Goal: Task Accomplishment & Management: Complete application form

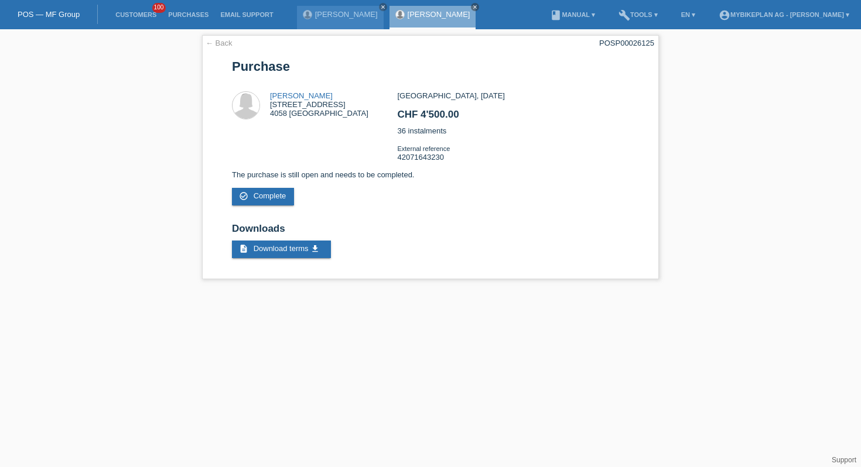
click at [133, 18] on link "Customers" at bounding box center [136, 14] width 53 height 7
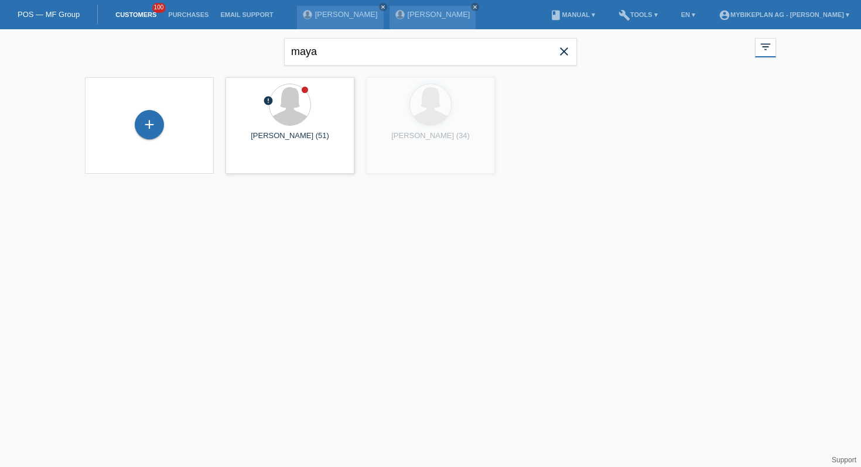
click at [572, 53] on span "close" at bounding box center [563, 53] width 23 height 18
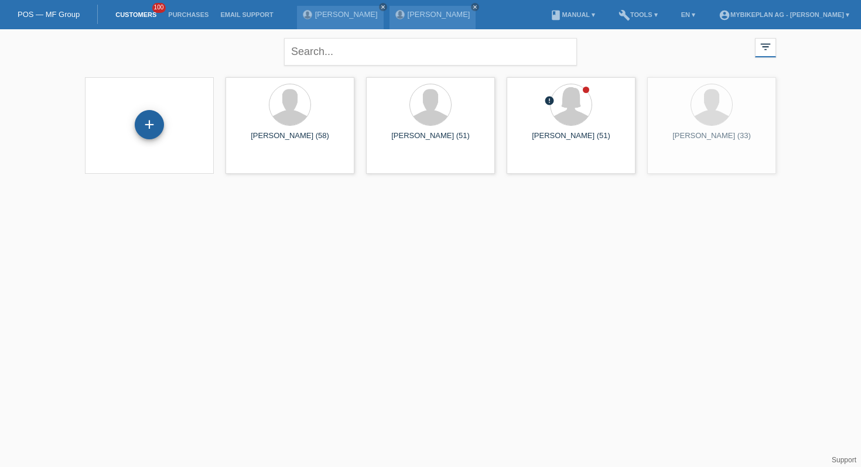
click at [140, 125] on div "+" at bounding box center [149, 124] width 29 height 29
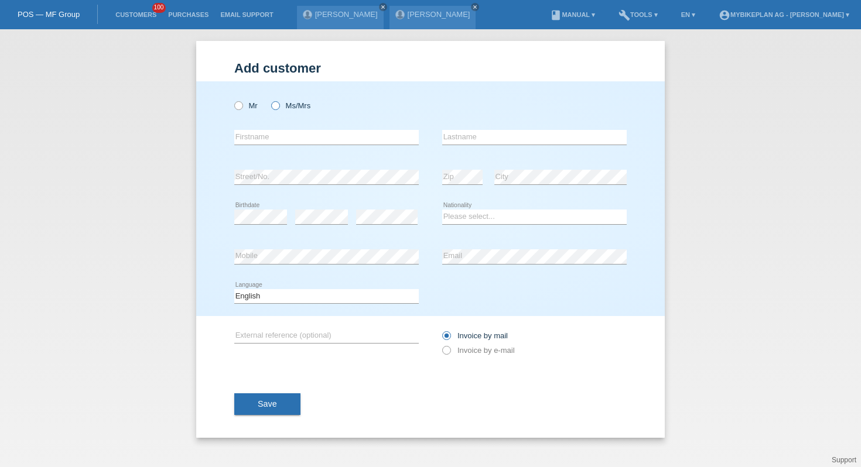
click at [291, 105] on label "Ms/Mrs" at bounding box center [290, 105] width 39 height 9
click at [279, 105] on input "Ms/Mrs" at bounding box center [275, 105] width 8 height 8
radio input "true"
click at [288, 135] on input "text" at bounding box center [326, 137] width 185 height 15
type input "[PERSON_NAME]"
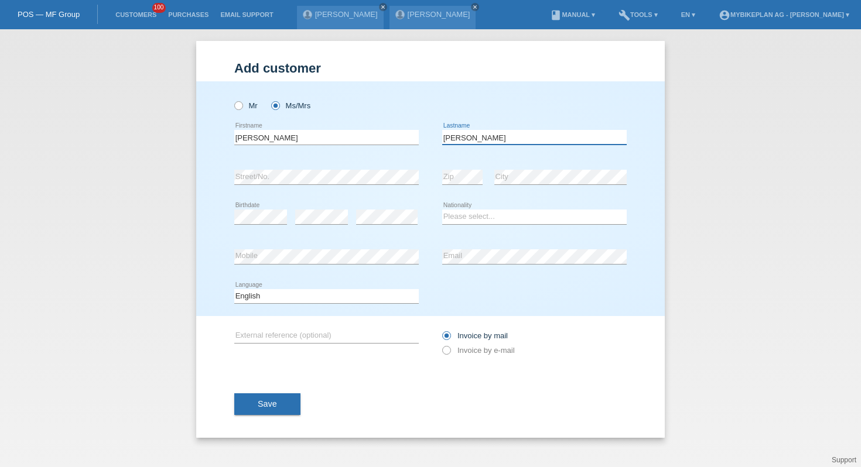
type input "Fässler"
select select "CH"
click at [370, 298] on select "Deutsch Français Italiano English" at bounding box center [326, 296] width 185 height 14
select select "de"
click at [467, 350] on label "Invoice by e-mail" at bounding box center [478, 350] width 73 height 9
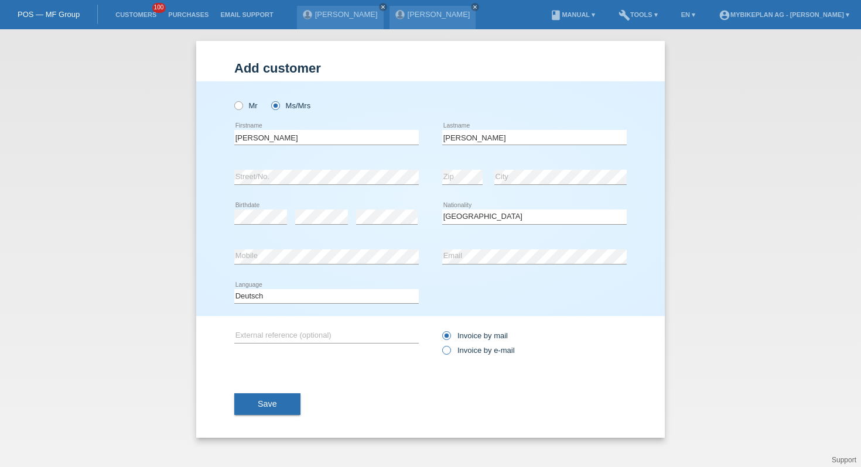
click at [450, 350] on input "Invoice by e-mail" at bounding box center [446, 353] width 8 height 15
radio input "true"
click at [275, 397] on button "Save" at bounding box center [267, 405] width 66 height 22
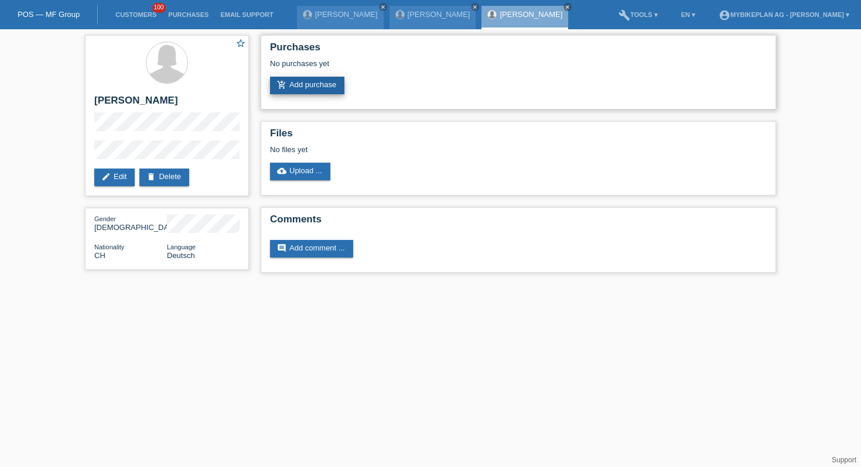
click at [307, 81] on link "add_shopping_cart Add purchase" at bounding box center [307, 86] width 74 height 18
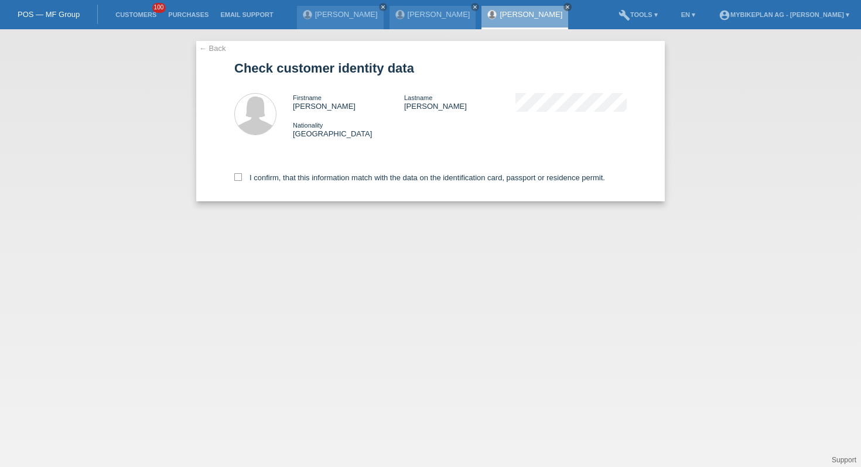
click at [281, 186] on div "I confirm, that this information match with the data on the identification card…" at bounding box center [430, 176] width 393 height 52
click at [443, 188] on div "I confirm, that this information match with the data on the identification card…" at bounding box center [430, 176] width 393 height 52
click at [443, 179] on label "I confirm, that this information match with the data on the identification card…" at bounding box center [419, 177] width 371 height 9
click at [242, 179] on input "I confirm, that this information match with the data on the identification card…" at bounding box center [238, 177] width 8 height 8
checkbox input "true"
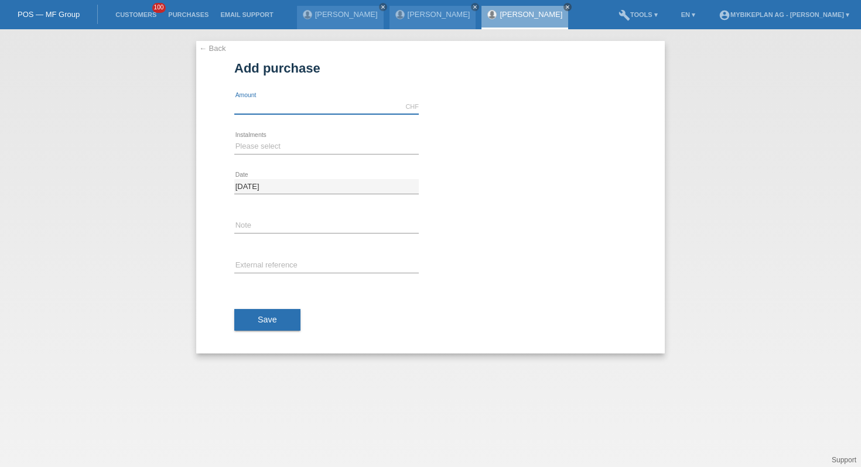
click at [337, 105] on input "text" at bounding box center [326, 107] width 185 height 15
type input "2888.33"
click at [294, 144] on select "Please select 6 instalments 12 instalments 18 instalments 24 instalments 36 ins…" at bounding box center [326, 146] width 185 height 14
click at [320, 152] on select "Please select 6 instalments 12 instalments 18 instalments 24 instalments 36 ins…" at bounding box center [326, 146] width 185 height 14
select select "487"
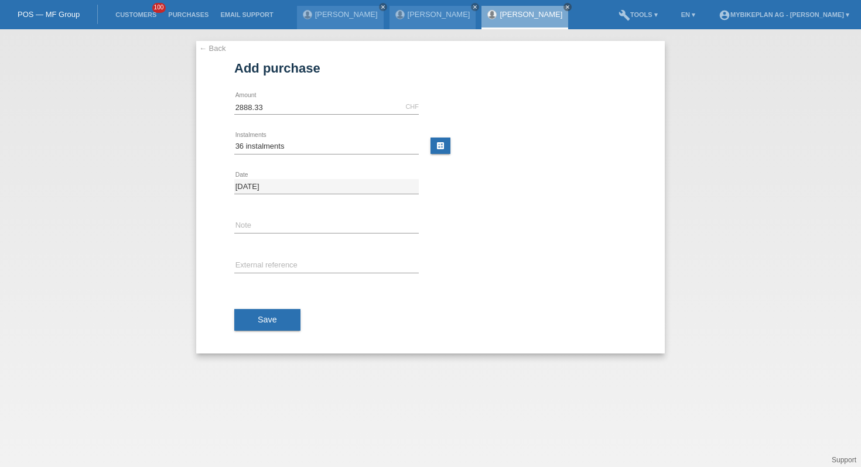
click at [298, 257] on div "error External reference" at bounding box center [326, 267] width 185 height 40
click at [298, 259] on input "text" at bounding box center [326, 266] width 185 height 15
paste input "42048637299"
type input "42048637299"
click at [269, 316] on span "Save" at bounding box center [267, 319] width 19 height 9
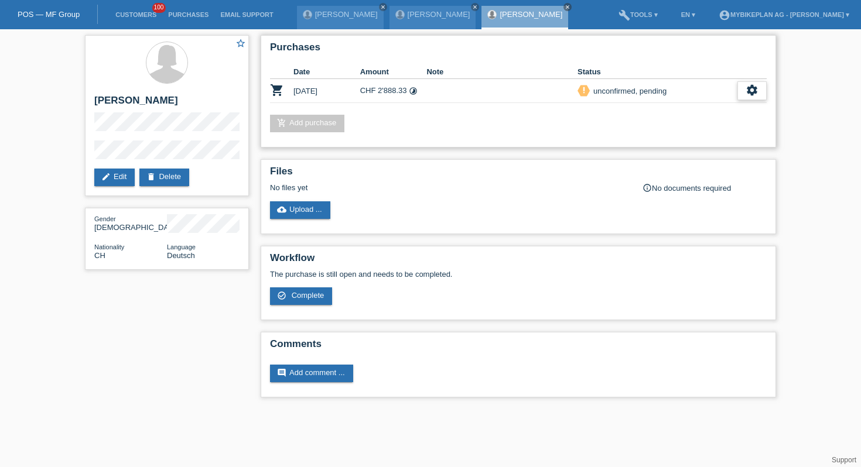
click at [762, 93] on div "settings" at bounding box center [752, 90] width 29 height 19
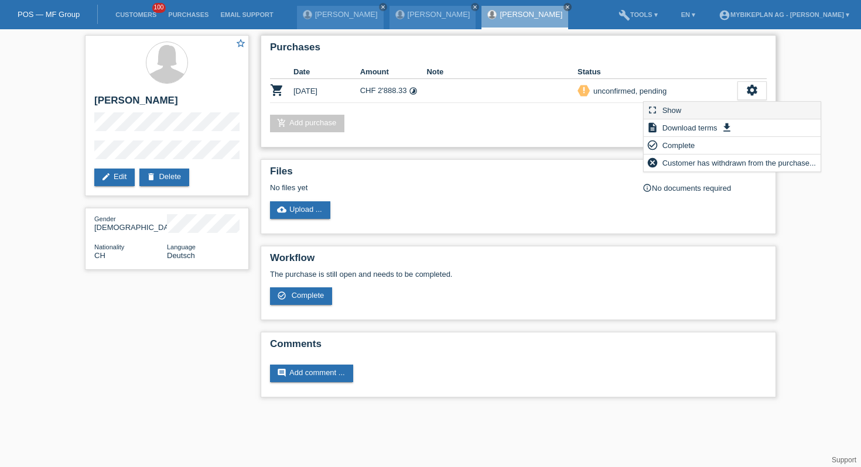
click at [714, 108] on div "fullscreen Show" at bounding box center [732, 111] width 177 height 18
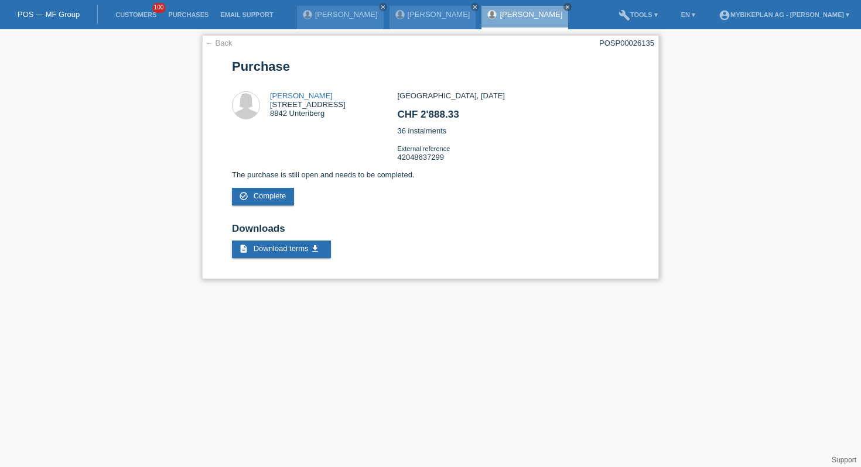
click at [623, 42] on div "POSP00026135" at bounding box center [626, 43] width 55 height 9
copy div "POSP00026135"
click at [131, 17] on link "Customers" at bounding box center [136, 14] width 53 height 7
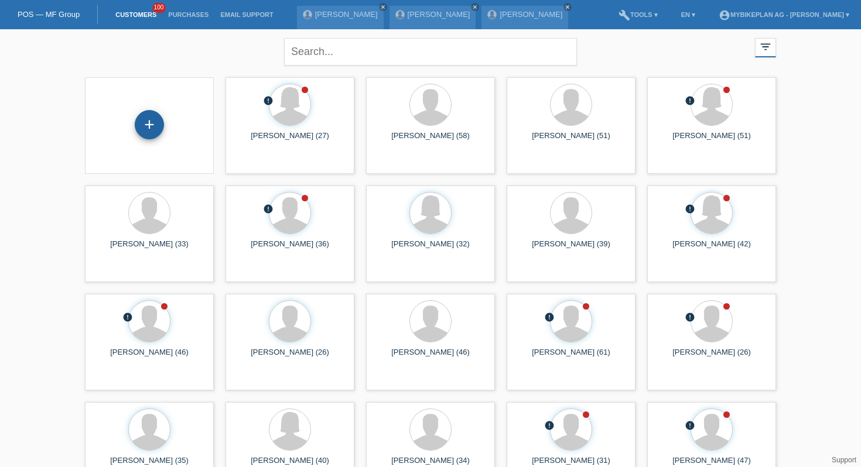
click at [150, 120] on div "+" at bounding box center [149, 124] width 29 height 29
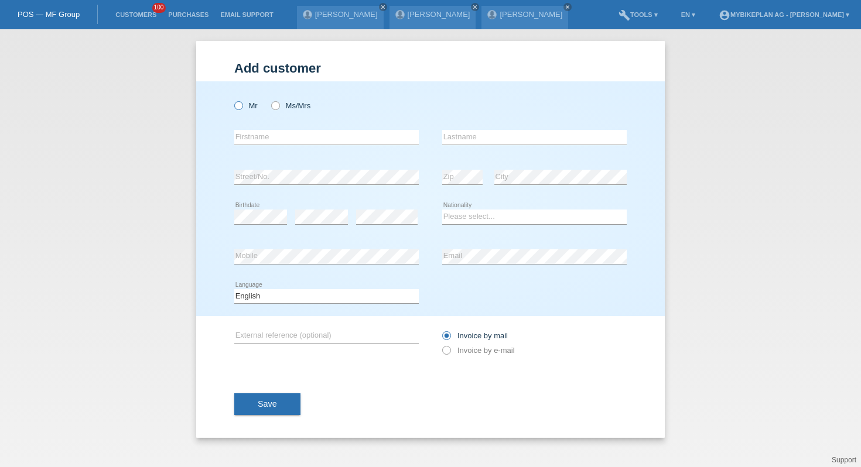
click at [233, 100] on icon at bounding box center [233, 100] width 0 height 0
click at [242, 108] on input "Mr" at bounding box center [238, 105] width 8 height 8
radio input "true"
click at [260, 138] on input "text" at bounding box center [326, 137] width 185 height 15
type input "[PERSON_NAME]"
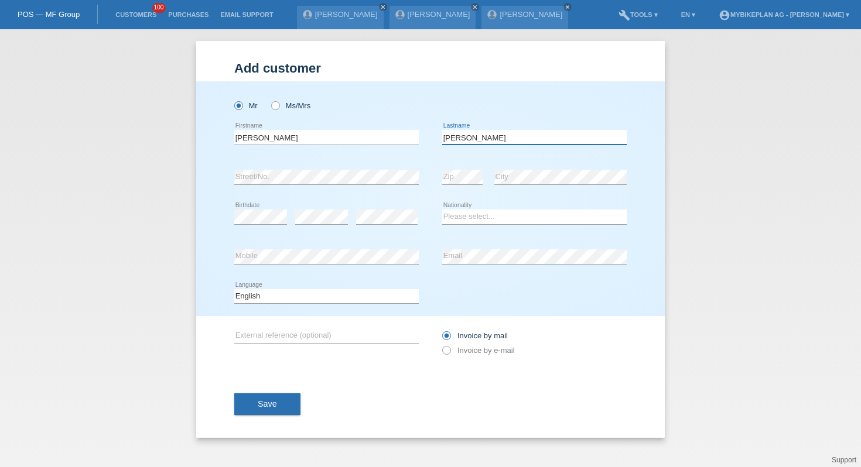
type input "[PERSON_NAME]"
select select "CH"
click at [366, 291] on select "Deutsch Français Italiano English" at bounding box center [326, 296] width 185 height 14
click at [384, 290] on select "Deutsch Français Italiano English" at bounding box center [326, 296] width 185 height 14
select select "de"
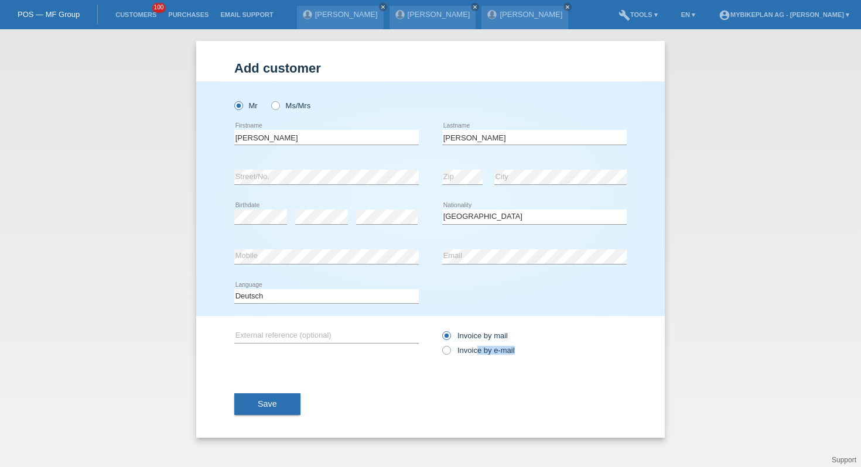
click at [477, 357] on div "Invoice by mail Invoice by e-mail" at bounding box center [534, 343] width 185 height 29
click at [462, 358] on div "Invoice by mail Invoice by e-mail" at bounding box center [534, 343] width 185 height 29
click at [464, 355] on label "Invoice by e-mail" at bounding box center [478, 350] width 73 height 9
click at [450, 356] on input "Invoice by e-mail" at bounding box center [446, 353] width 8 height 15
radio input "true"
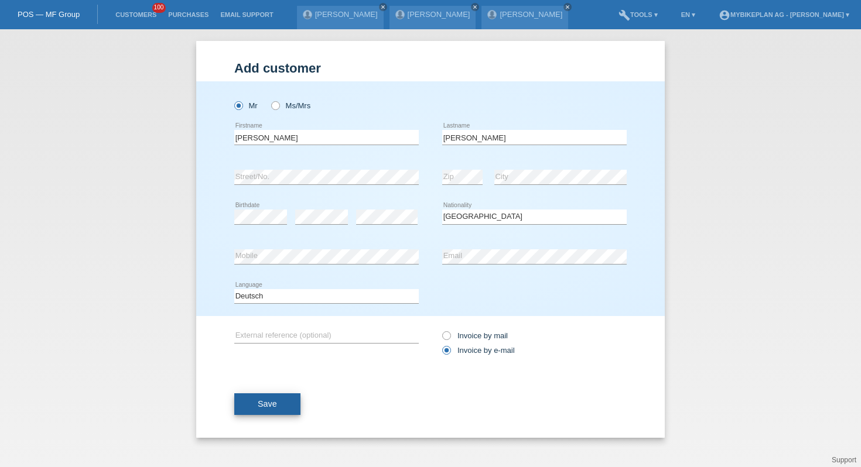
click at [272, 404] on span "Save" at bounding box center [267, 404] width 19 height 9
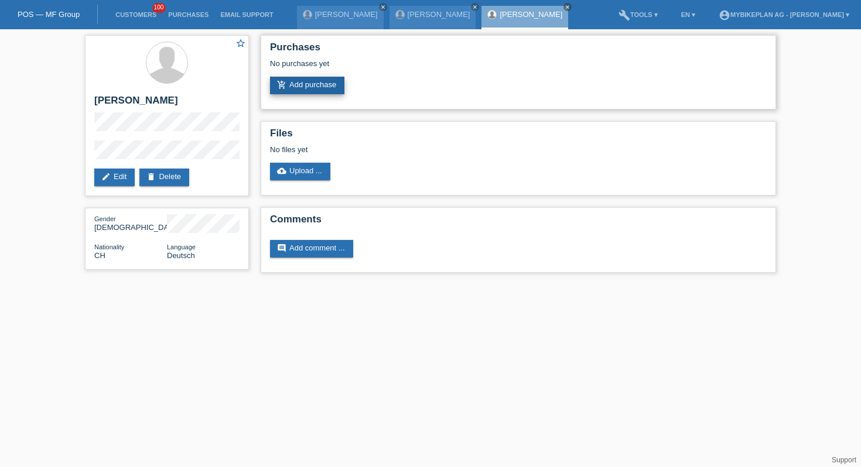
click at [318, 91] on link "add_shopping_cart Add purchase" at bounding box center [307, 86] width 74 height 18
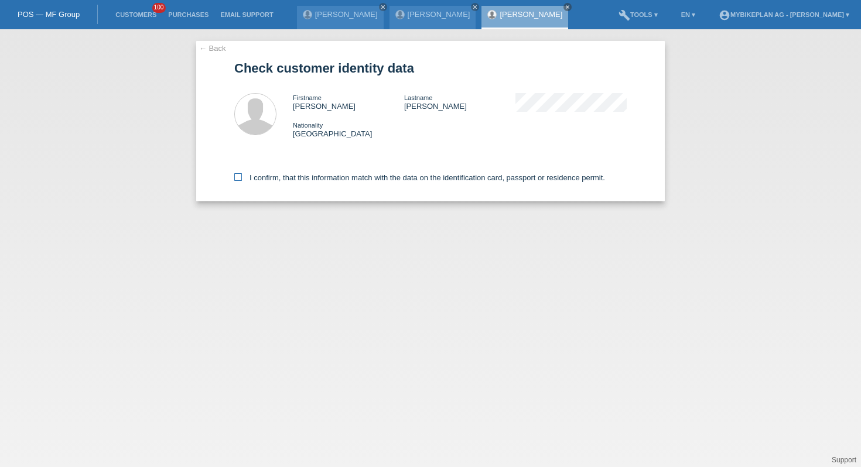
click at [240, 182] on label "I confirm, that this information match with the data on the identification card…" at bounding box center [419, 177] width 371 height 9
click at [240, 181] on input "I confirm, that this information match with the data on the identification card…" at bounding box center [238, 177] width 8 height 8
checkbox input "true"
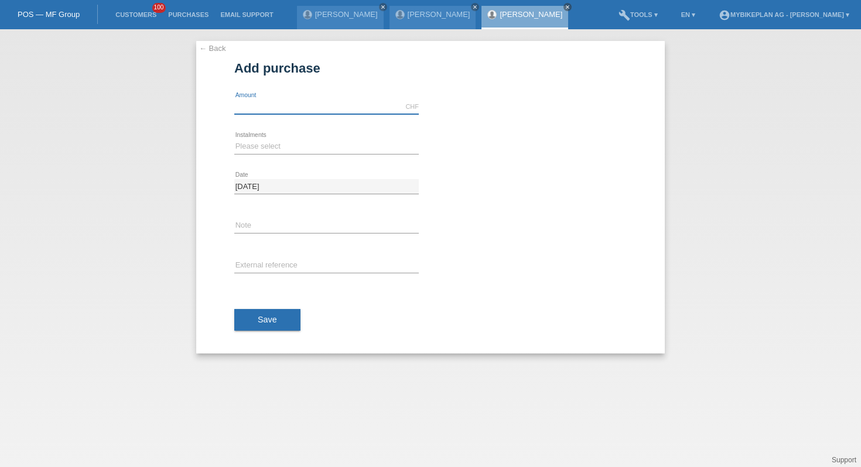
click at [286, 104] on input "text" at bounding box center [326, 107] width 185 height 15
type input "3199.00"
click at [256, 142] on select "Please select 6 instalments 12 instalments 18 instalments 24 instalments 36 ins…" at bounding box center [326, 146] width 185 height 14
select select "488"
click at [260, 267] on input "text" at bounding box center [326, 266] width 185 height 15
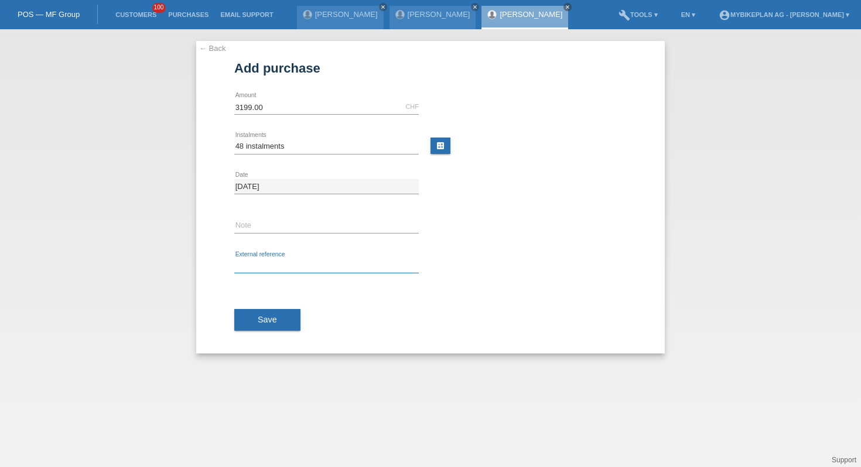
paste input "42029490720"
type input "42029490720"
click at [264, 330] on button "Save" at bounding box center [267, 320] width 66 height 22
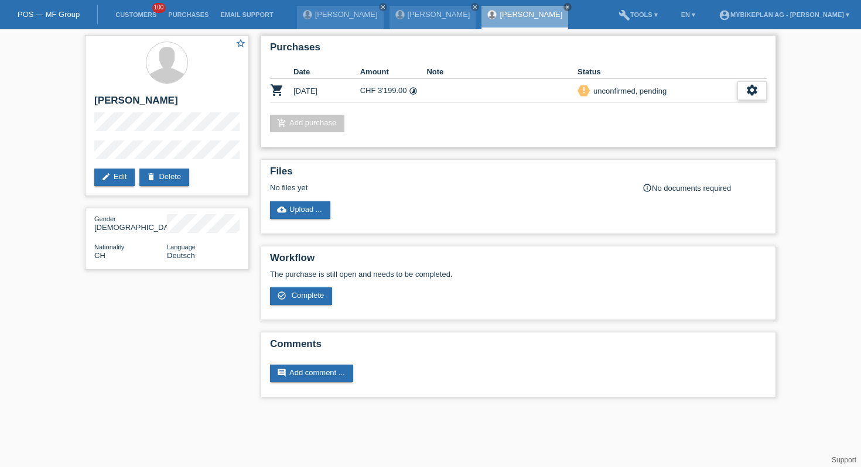
click at [742, 85] on div "settings" at bounding box center [752, 90] width 29 height 19
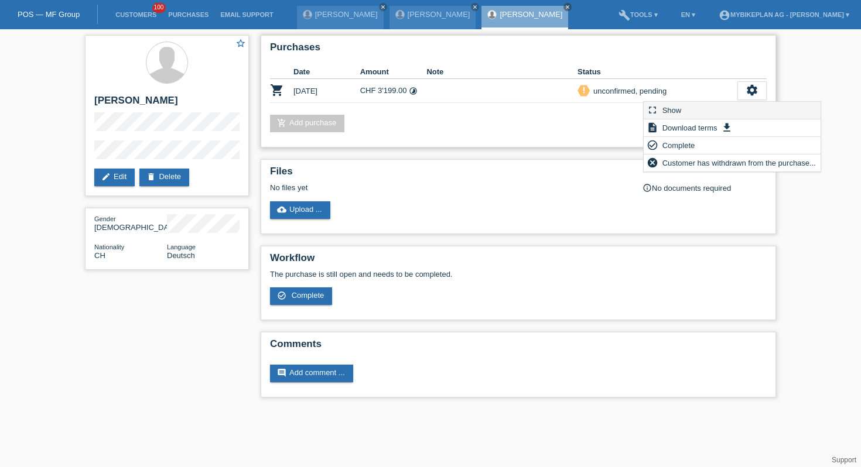
click at [729, 104] on div "fullscreen Show" at bounding box center [732, 111] width 177 height 18
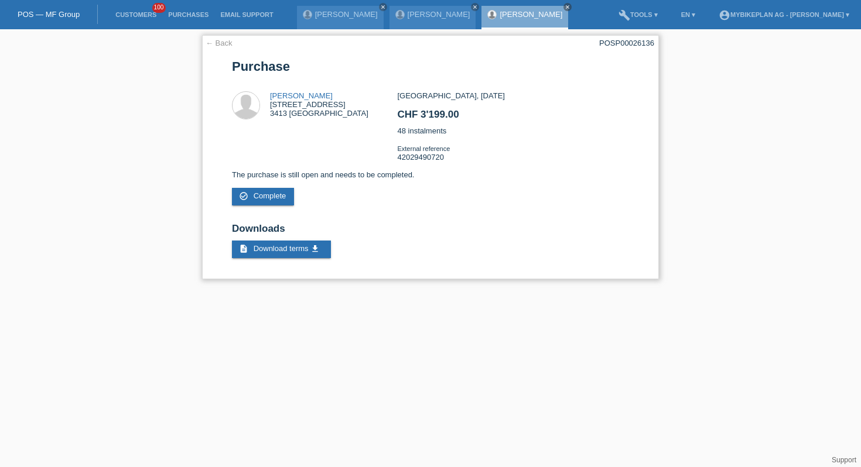
click at [636, 42] on div "POSP00026136" at bounding box center [626, 43] width 55 height 9
copy div "POSP00026136"
